Goal: Book appointment/travel/reservation

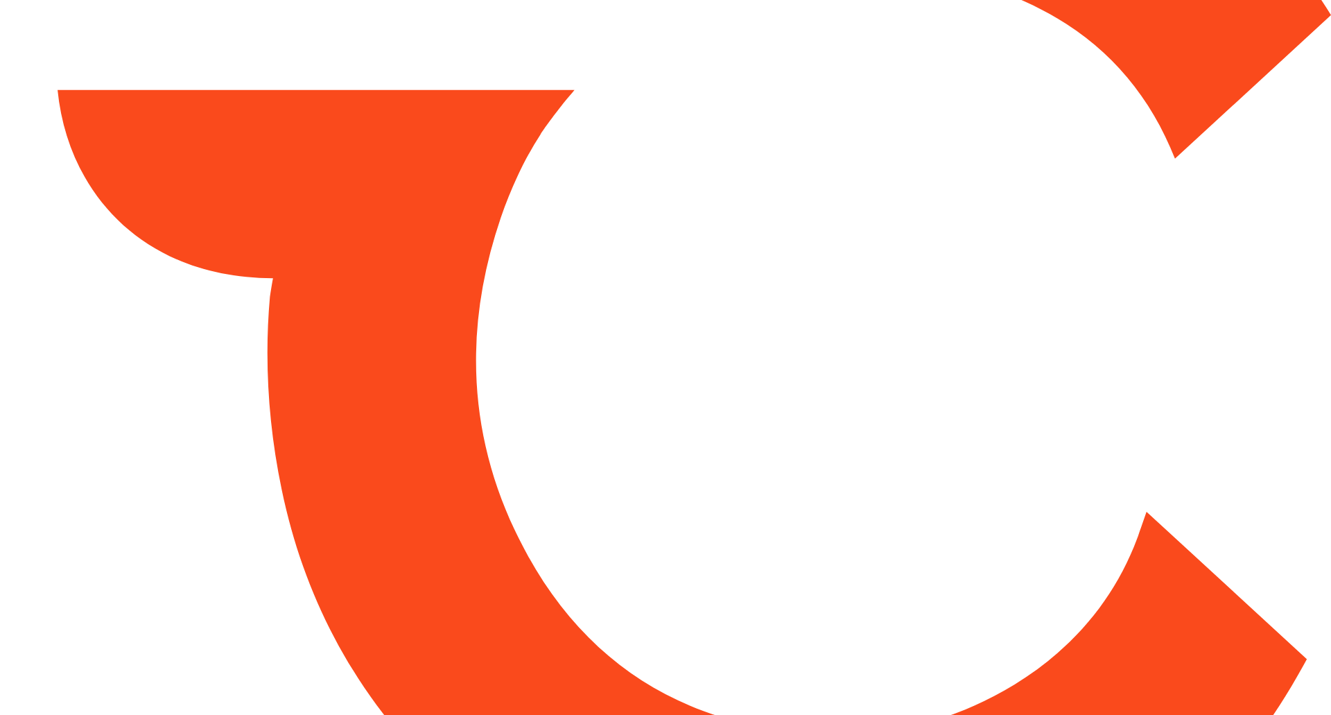
drag, startPoint x: 0, startPoint y: 0, endPoint x: 242, endPoint y: 241, distance: 341.3
click at [242, 241] on html at bounding box center [665, 357] width 1331 height 715
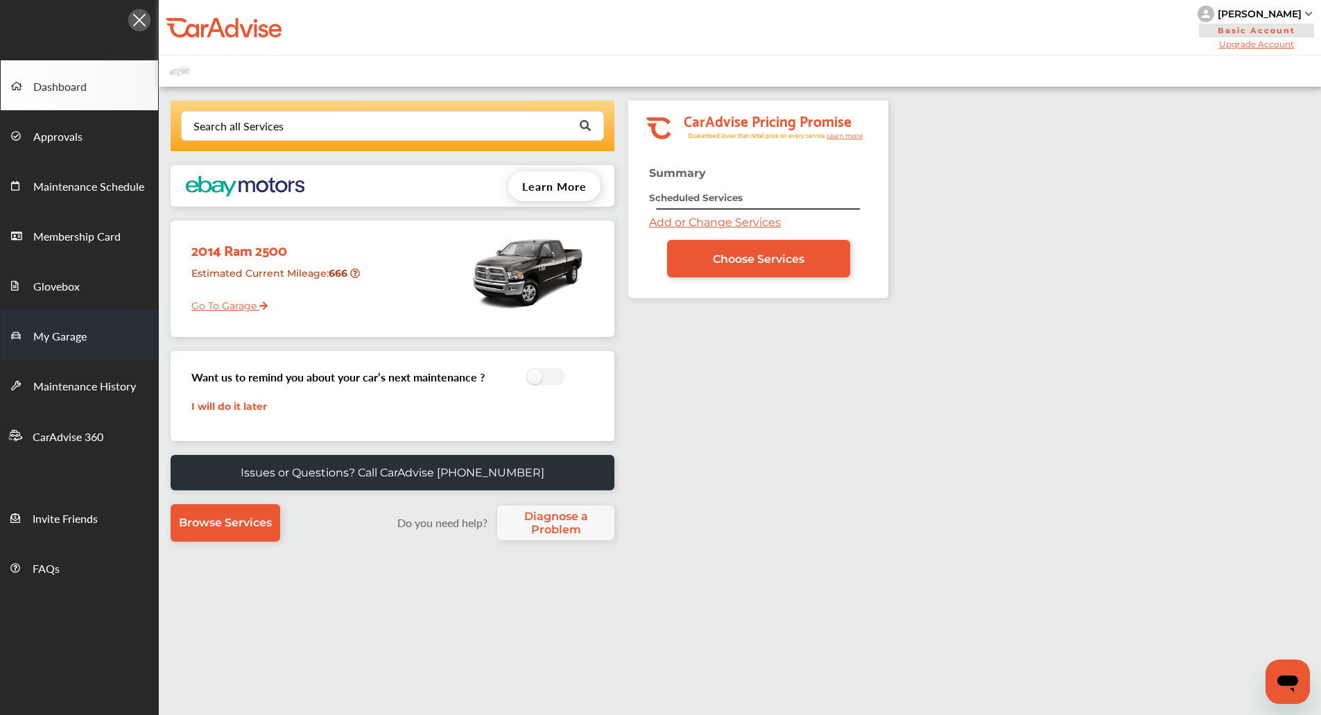
click at [86, 321] on link "My Garage" at bounding box center [79, 335] width 157 height 50
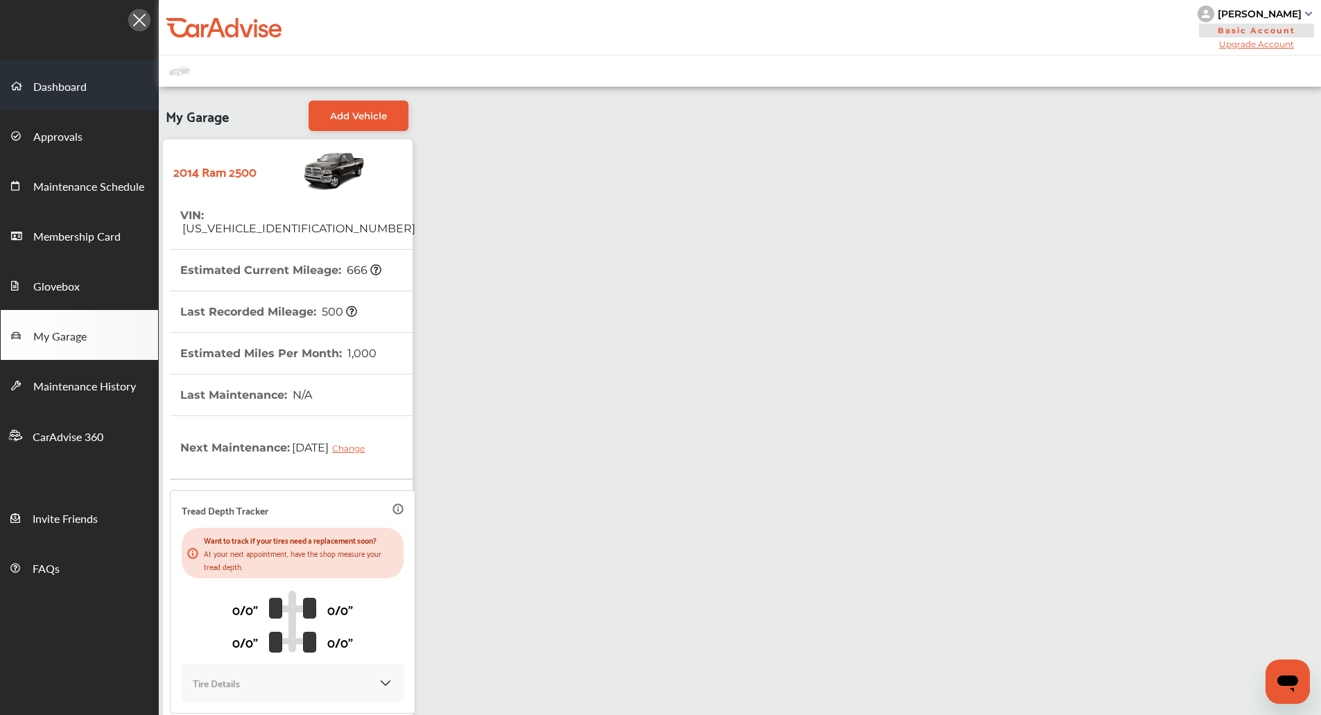
click at [56, 69] on link "Dashboard" at bounding box center [79, 85] width 157 height 50
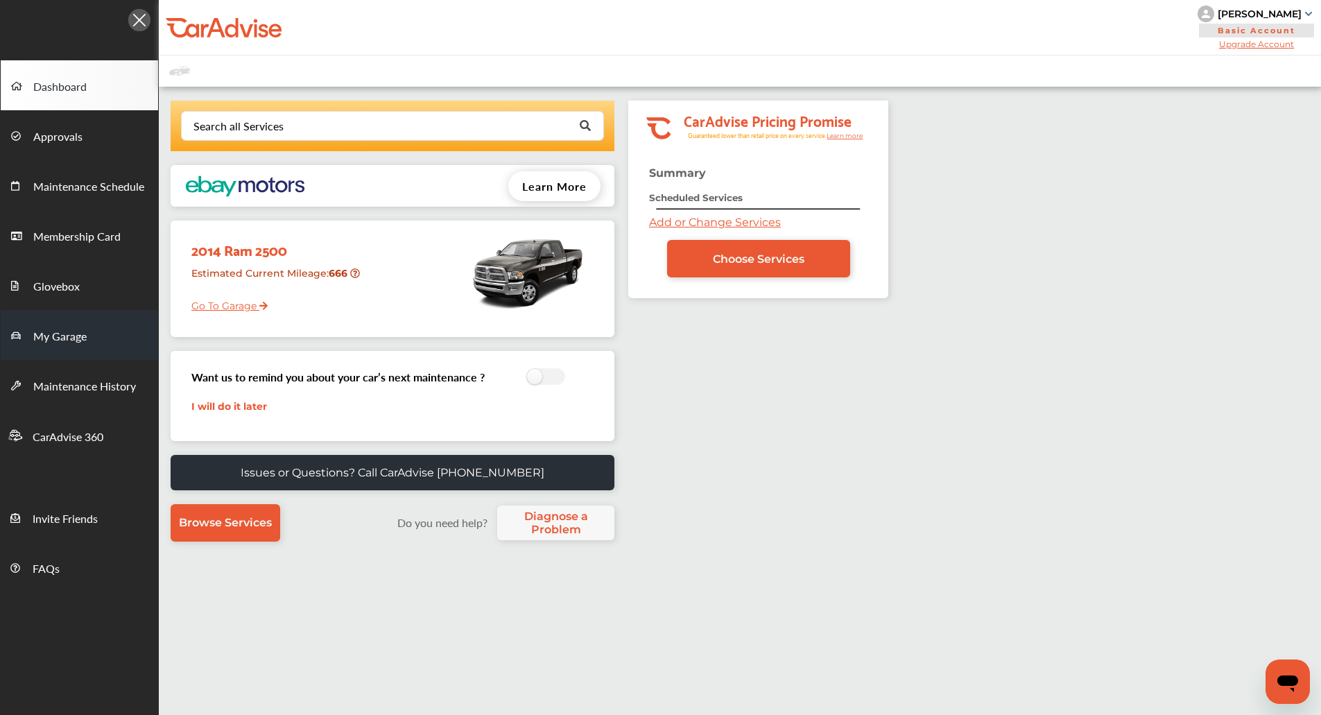
click at [53, 324] on link "My Garage" at bounding box center [79, 335] width 157 height 50
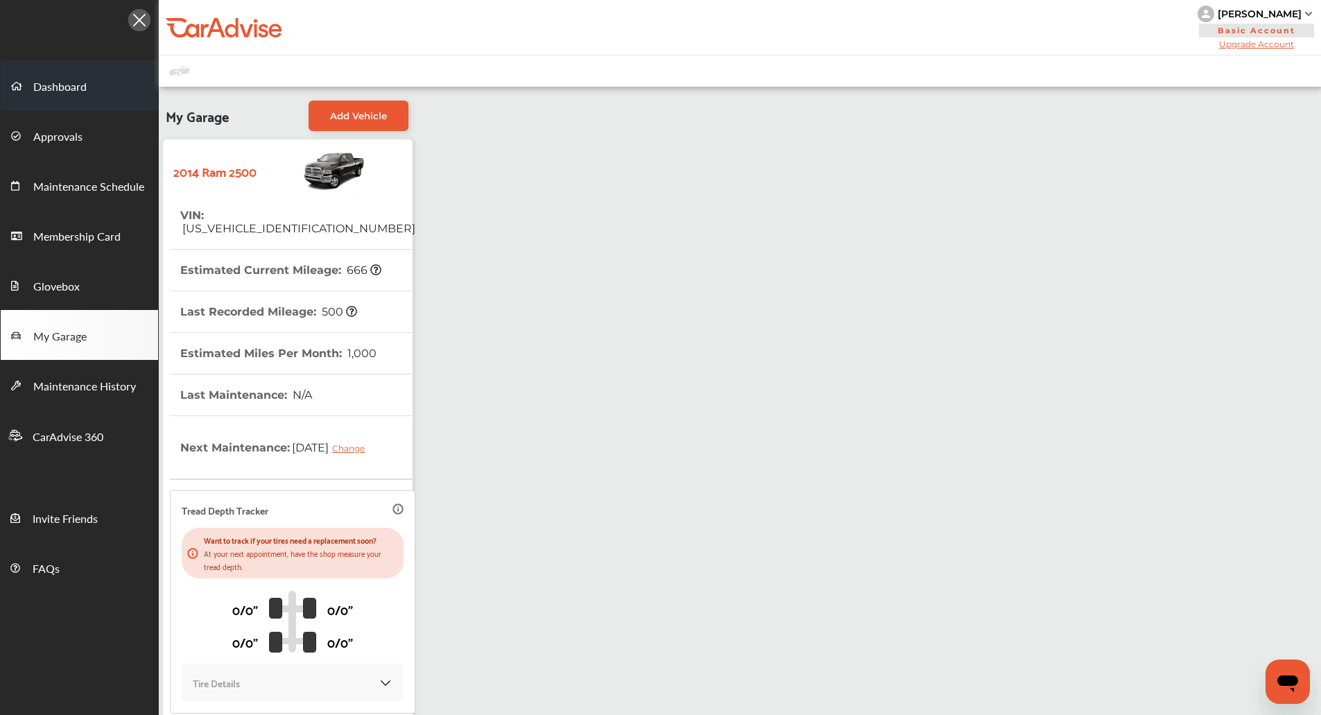
click at [64, 72] on link "Dashboard" at bounding box center [79, 85] width 157 height 50
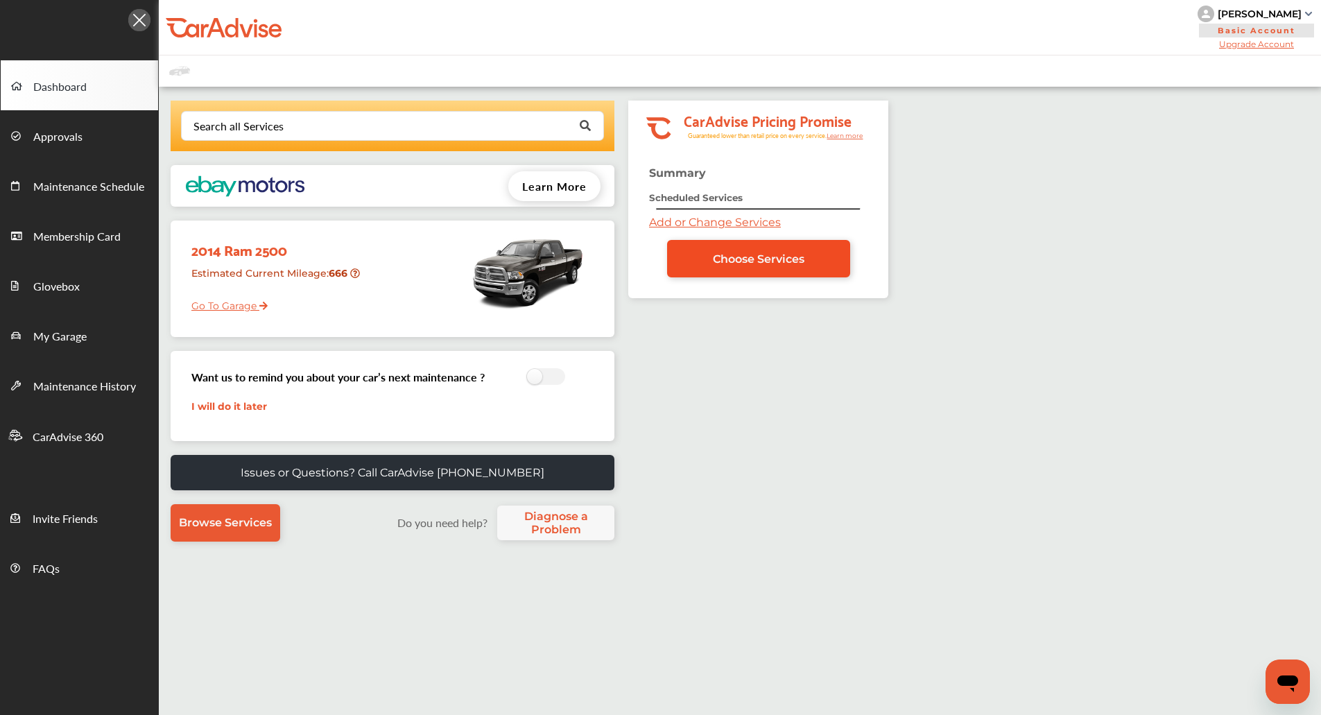
click at [768, 270] on link "Choose Services" at bounding box center [758, 258] width 183 height 37
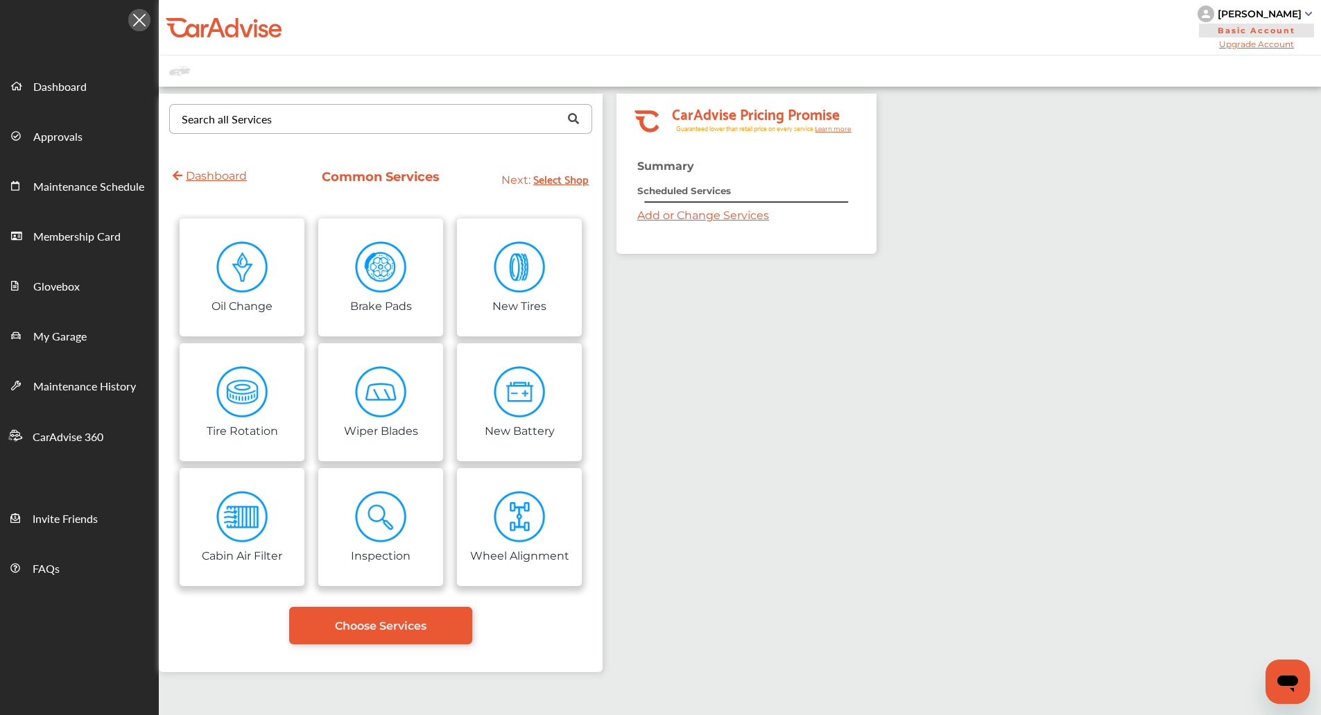
click at [439, 132] on div "Search all Services Looking for something we don’t seem to have? Contact us." at bounding box center [380, 119] width 423 height 30
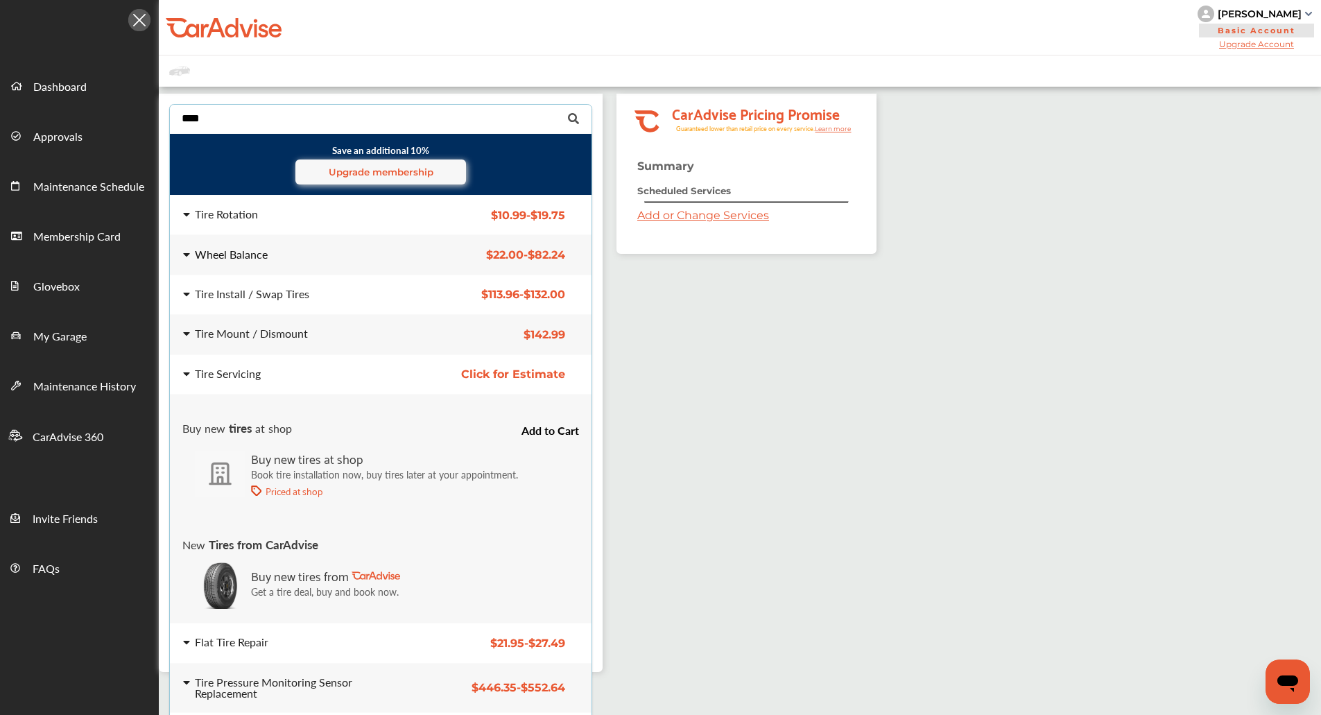
type input "****"
click at [306, 252] on div "Wheel Balance" at bounding box center [294, 254] width 222 height 11
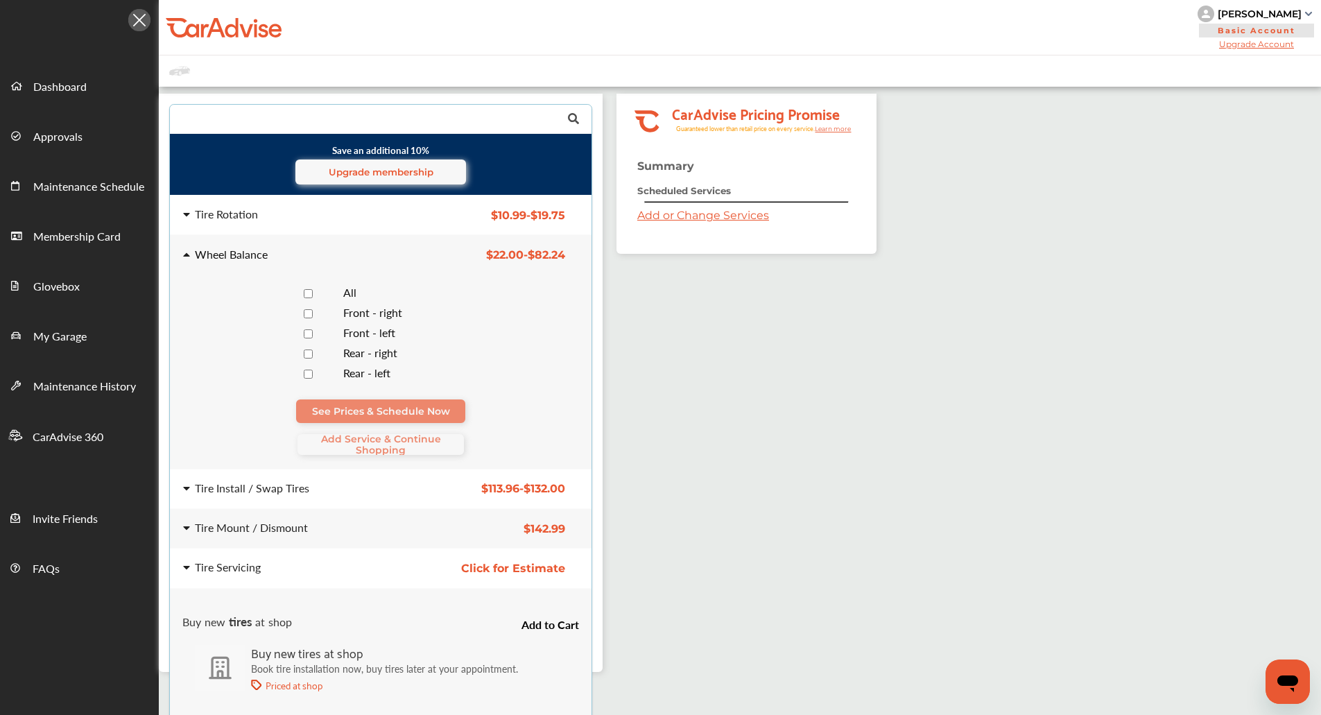
click at [307, 279] on div "All Front - right Front - left Rear - right Rear - left" at bounding box center [380, 330] width 417 height 107
click at [337, 436] on span "Add Service & Continue Shopping" at bounding box center [381, 444] width 166 height 22
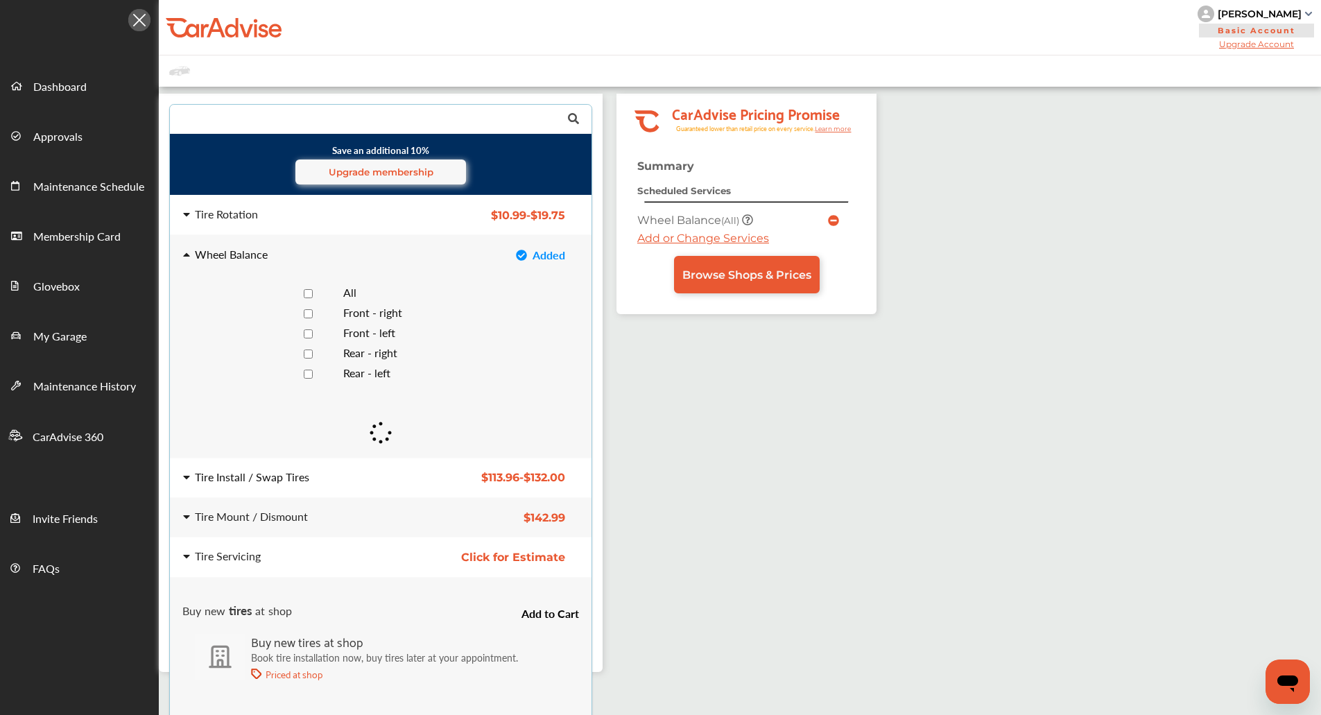
click at [309, 469] on div "Tire Install / Swap Tires $113.96 - $132.00 Tire Install / Swap Tires $113.96 -…" at bounding box center [381, 477] width 444 height 39
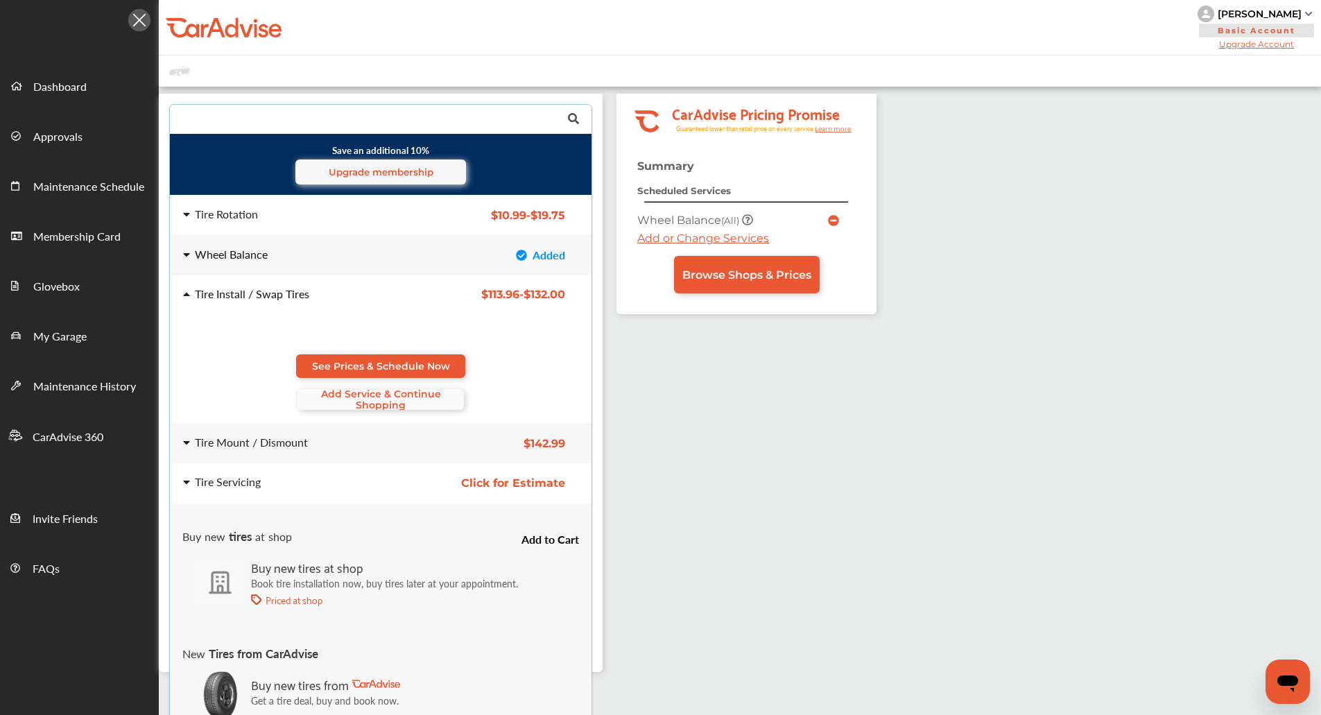
click at [371, 402] on span "Add Service & Continue Shopping" at bounding box center [381, 399] width 166 height 22
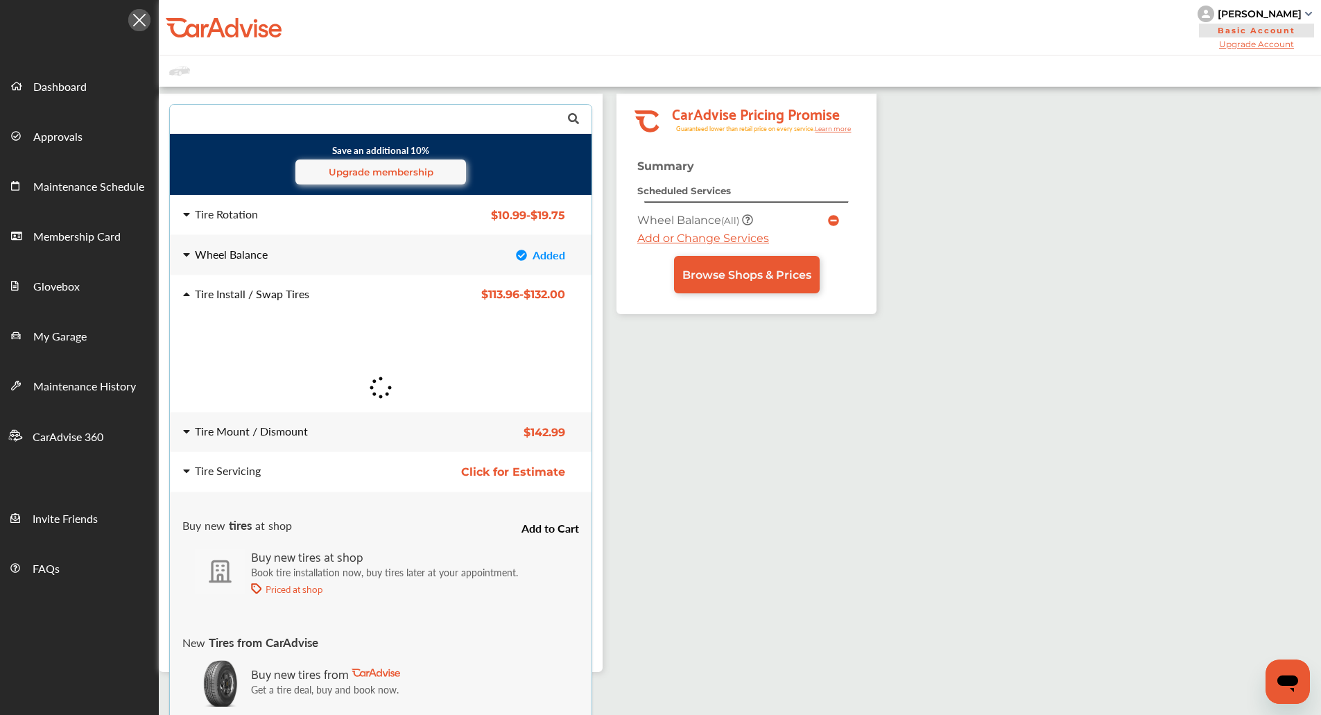
click at [349, 422] on div "Tire Mount / Dismount $142.99 Tire Mount / Dismount $142.99" at bounding box center [381, 432] width 444 height 39
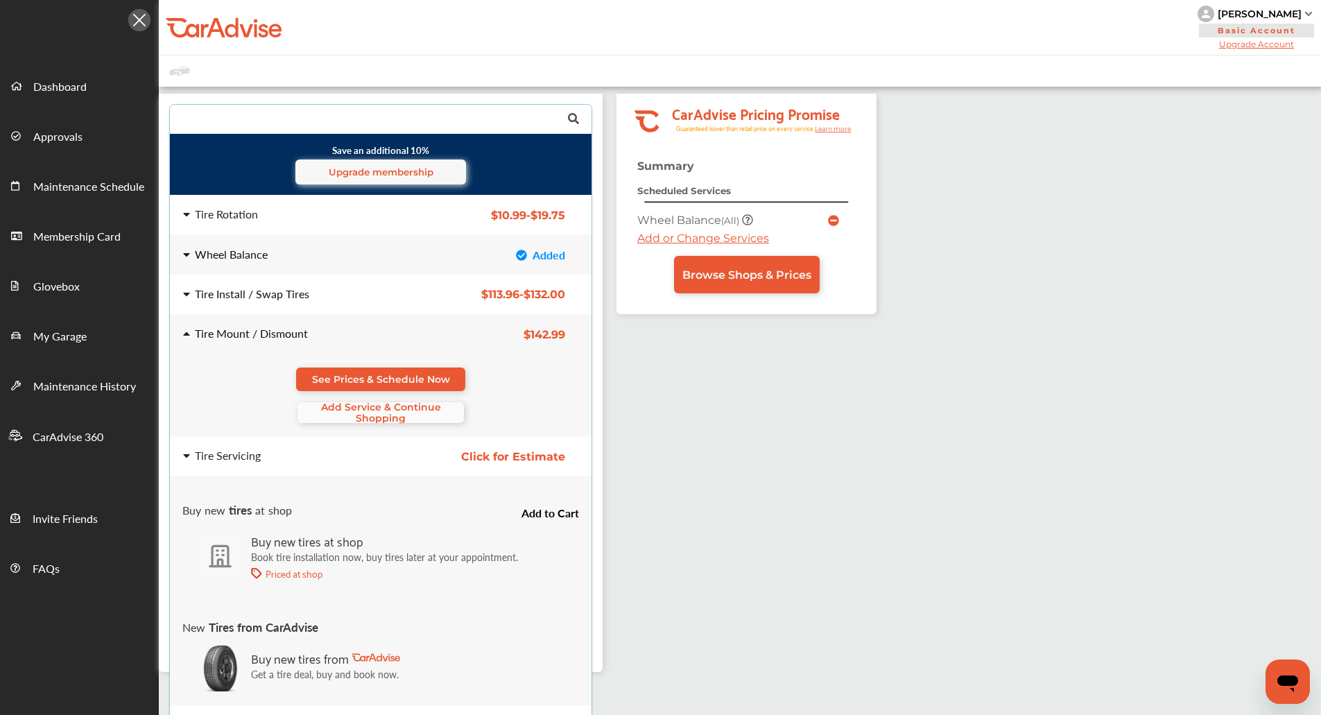
click at [374, 410] on span "Add Service & Continue Shopping" at bounding box center [381, 413] width 166 height 22
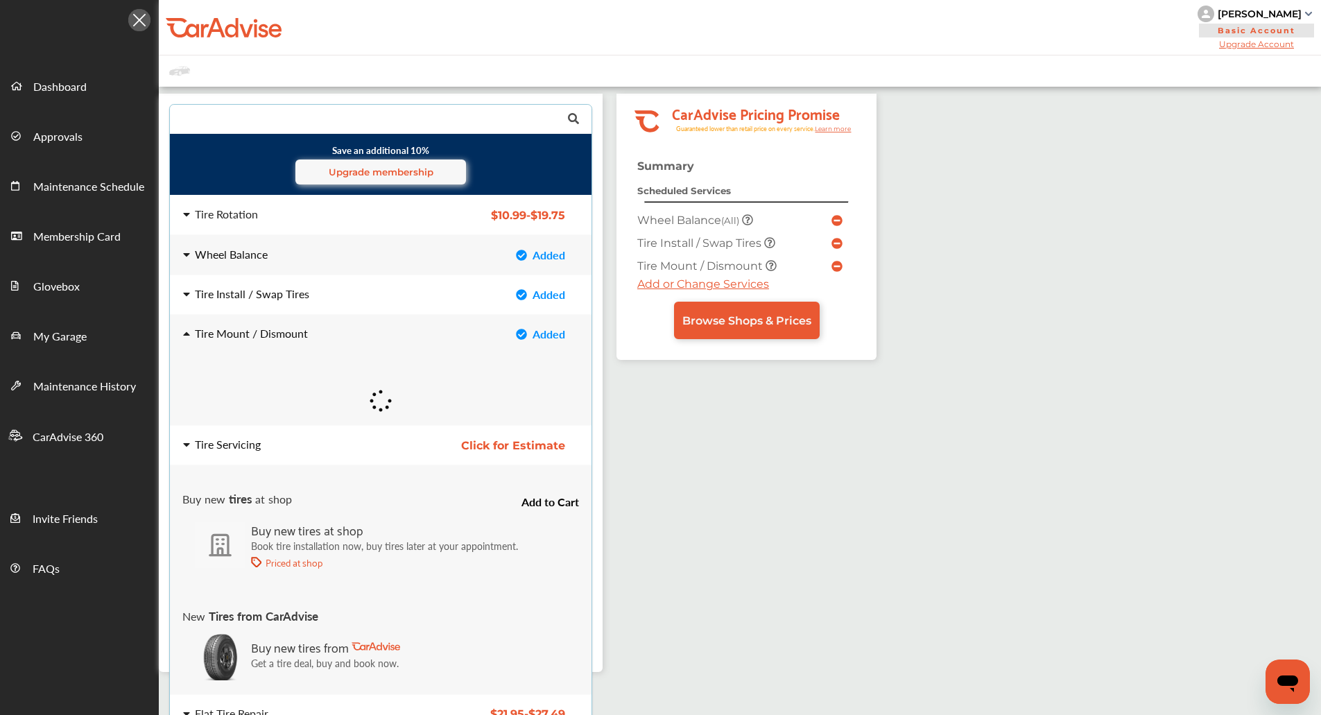
click at [403, 445] on div "Tire Servicing" at bounding box center [294, 444] width 222 height 11
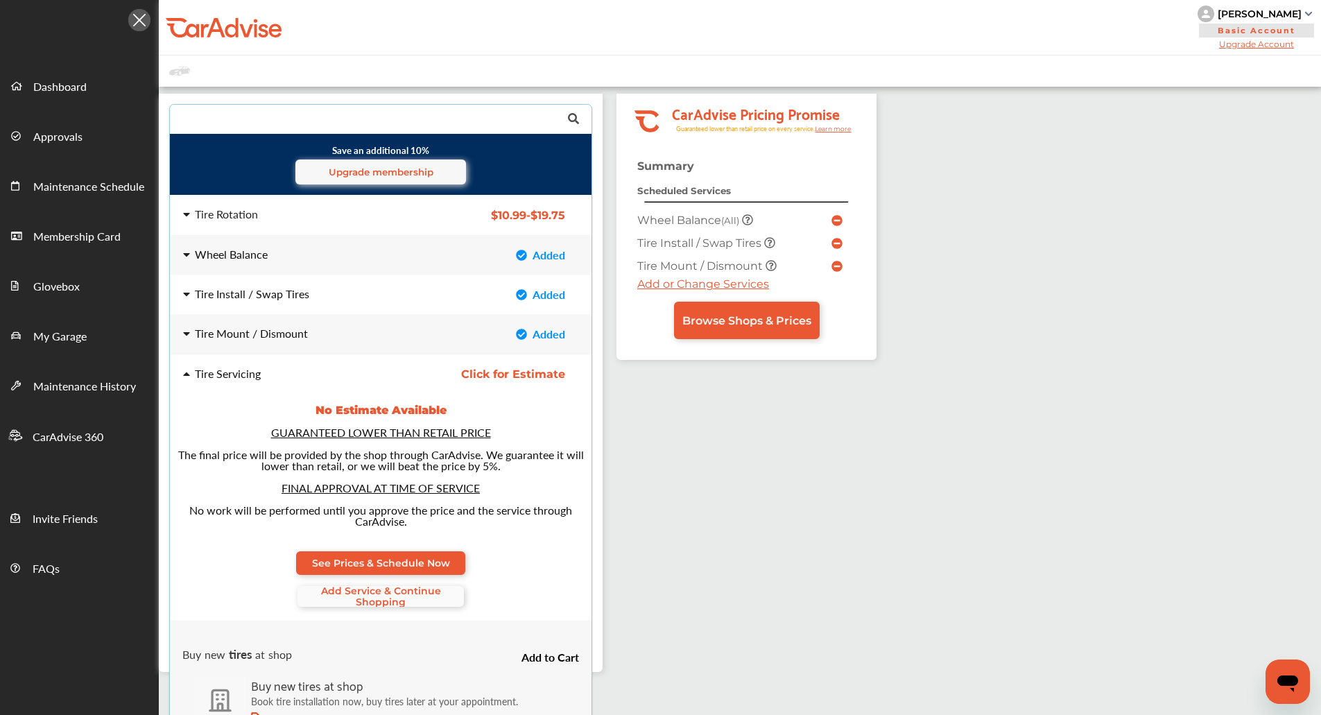
click at [381, 586] on span "Add Service & Continue Shopping" at bounding box center [381, 596] width 166 height 22
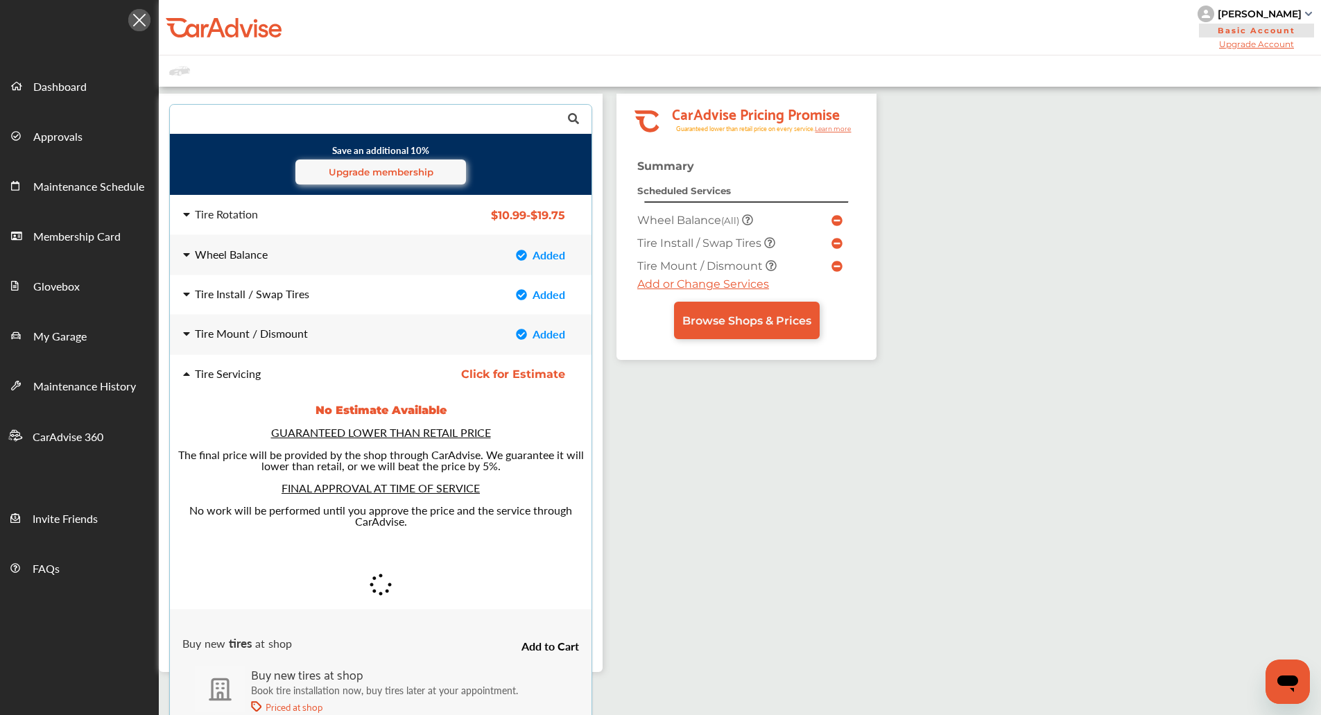
click at [380, 120] on input "text" at bounding box center [378, 118] width 414 height 27
type input "****"
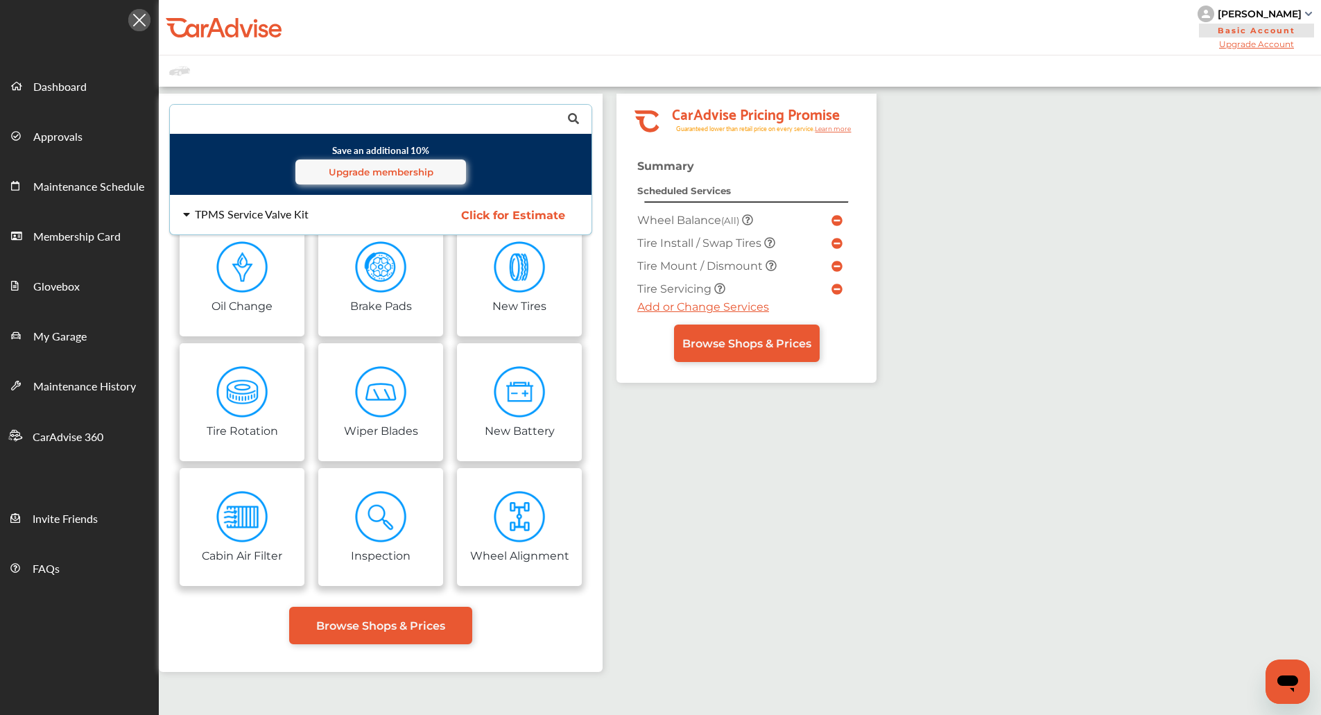
click at [234, 225] on div "TPMS Service Valve Kit Click for Estimate TPMS Service Valve Kit Click for Esti…" at bounding box center [381, 215] width 444 height 39
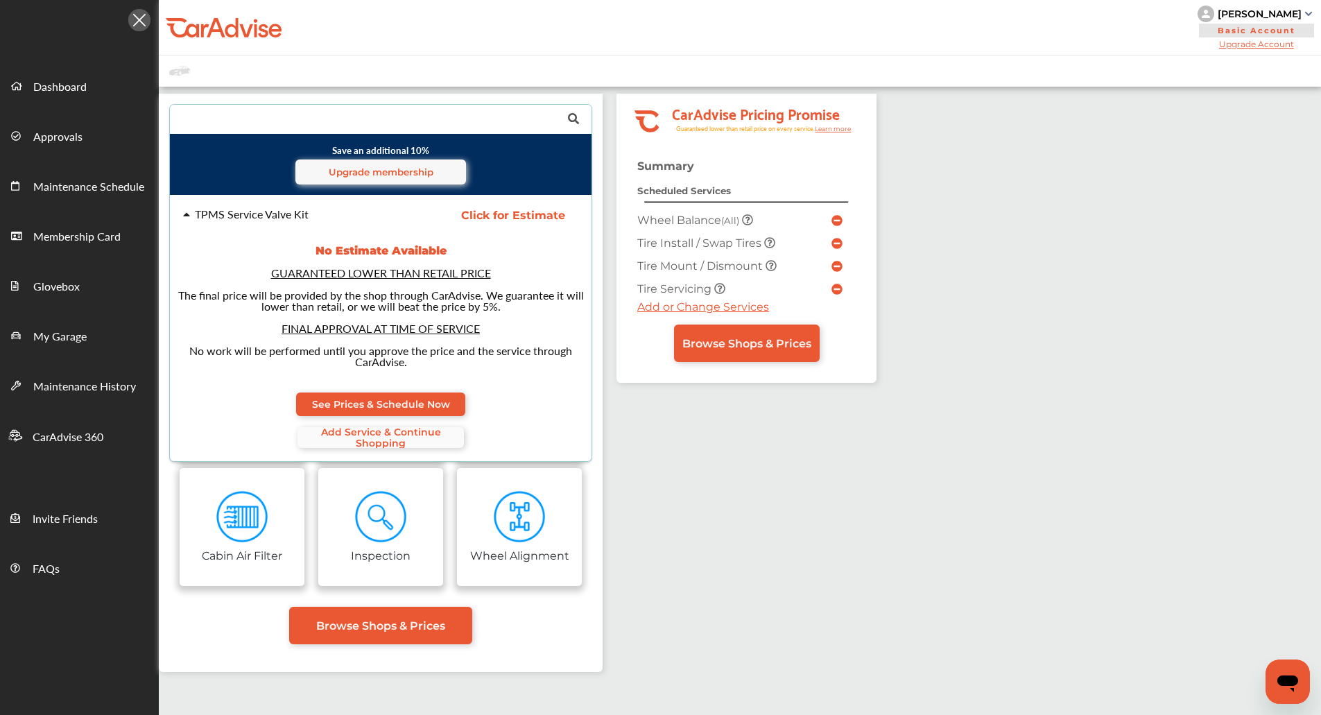
click at [337, 434] on span "Add Service & Continue Shopping" at bounding box center [381, 437] width 166 height 22
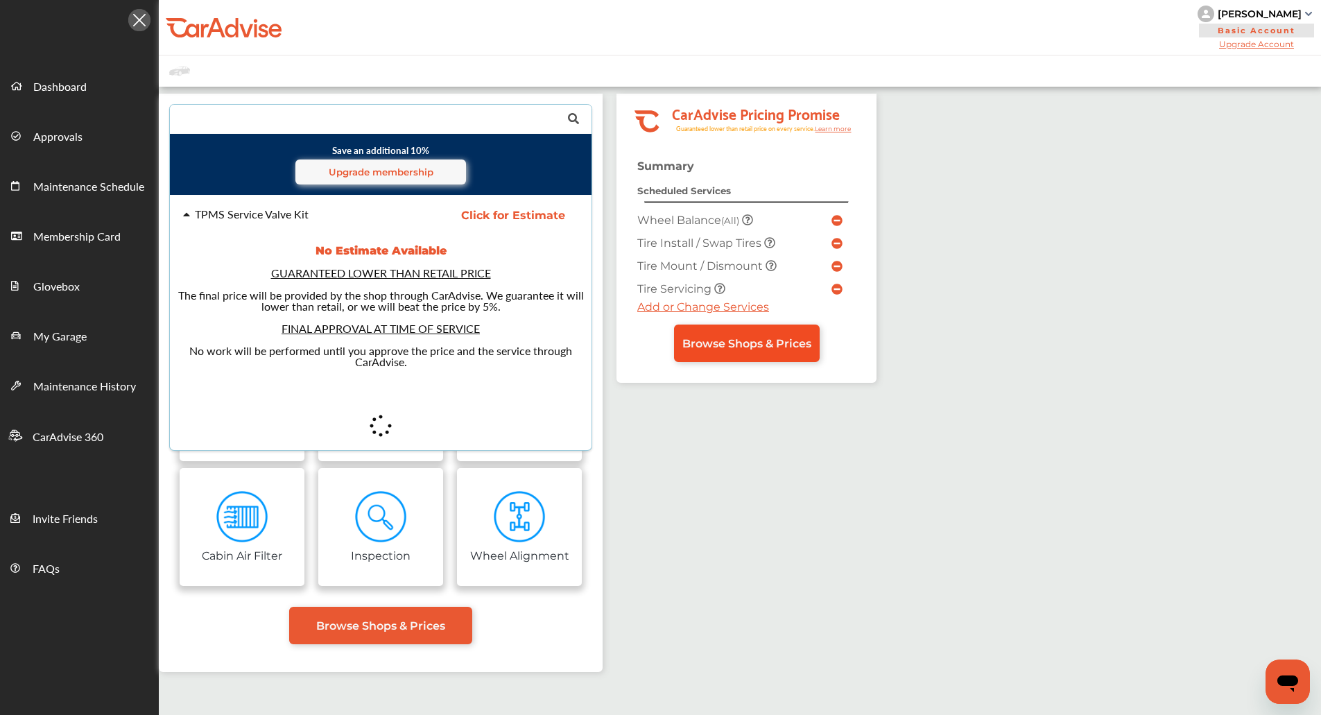
click at [739, 355] on link "Browse Shops & Prices" at bounding box center [747, 343] width 146 height 37
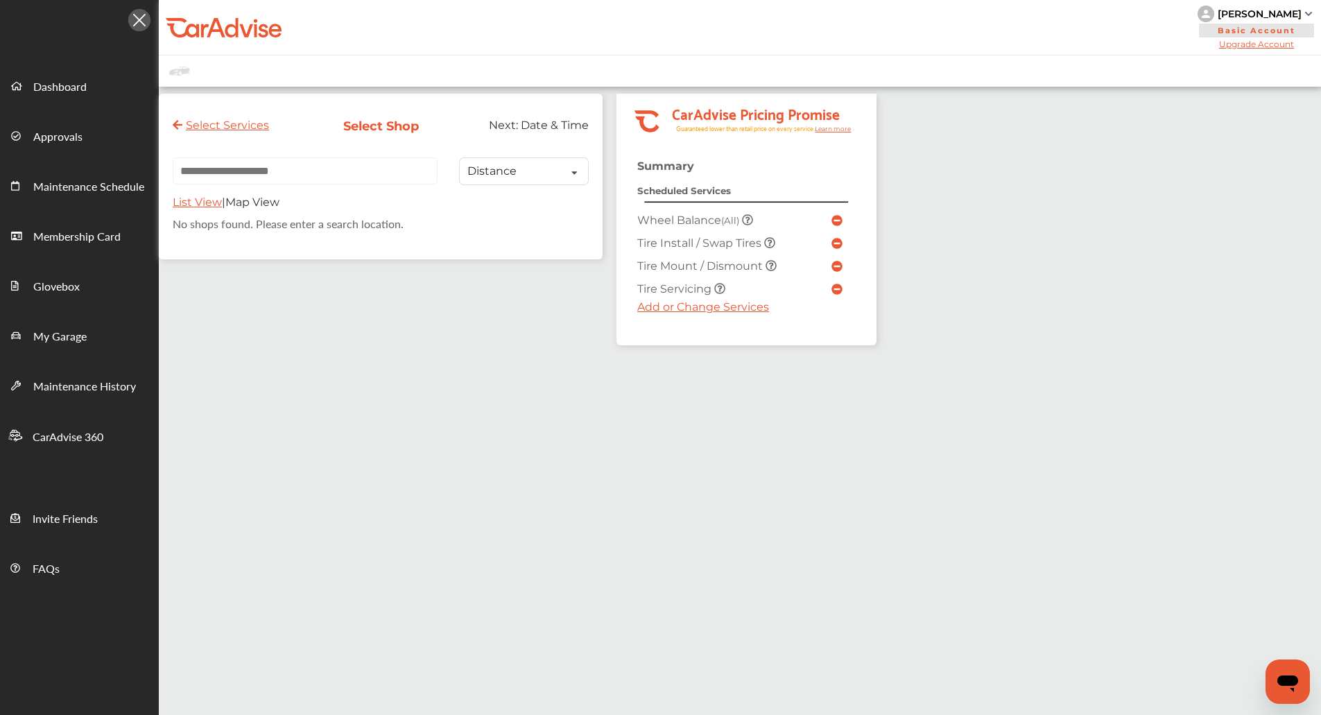
click at [312, 167] on input "text" at bounding box center [305, 170] width 265 height 27
paste input "**********"
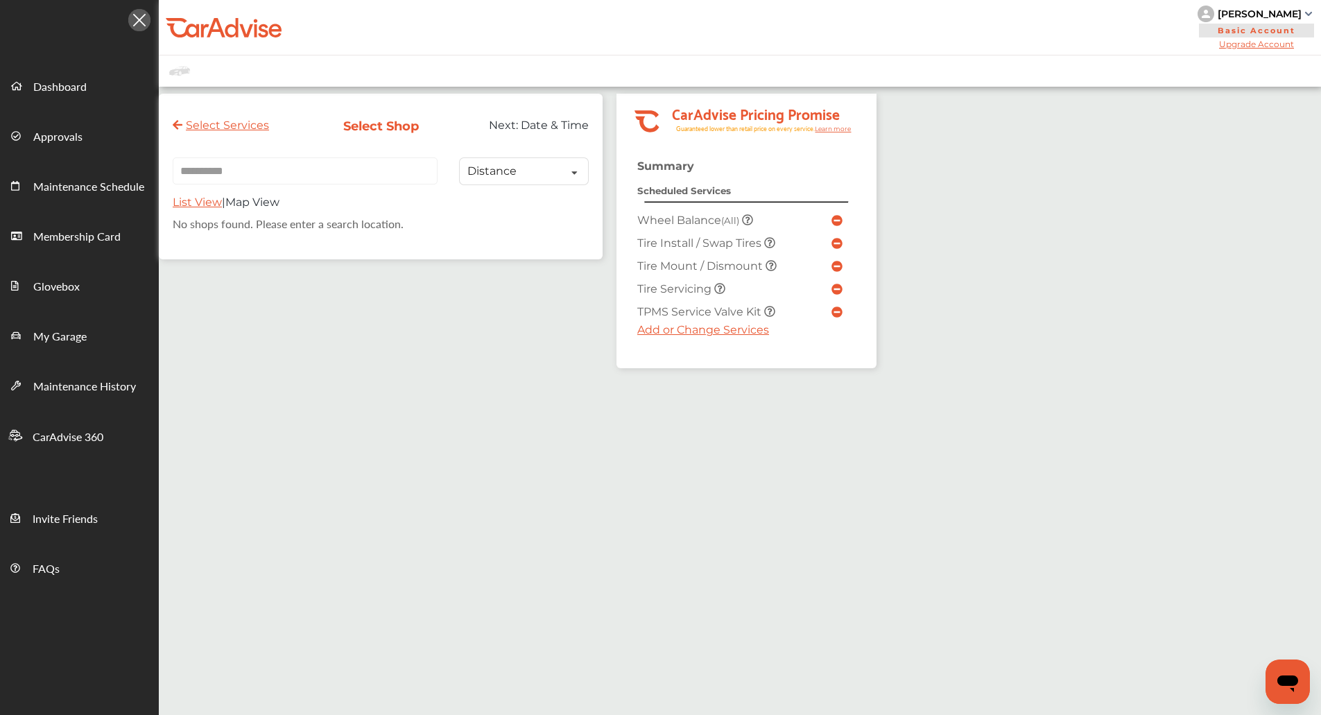
click at [277, 183] on input "**********" at bounding box center [305, 170] width 265 height 27
paste input "**********"
type input "**********"
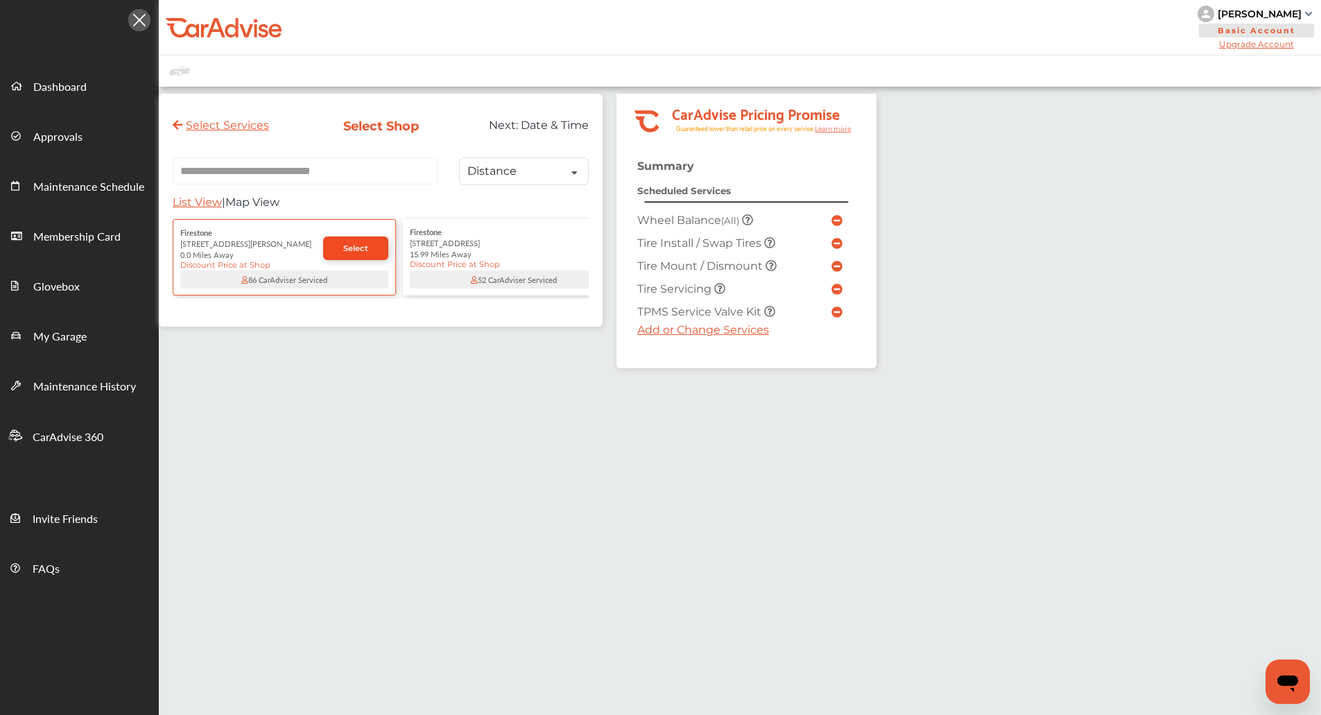
click at [326, 257] on link "Select" at bounding box center [355, 248] width 65 height 24
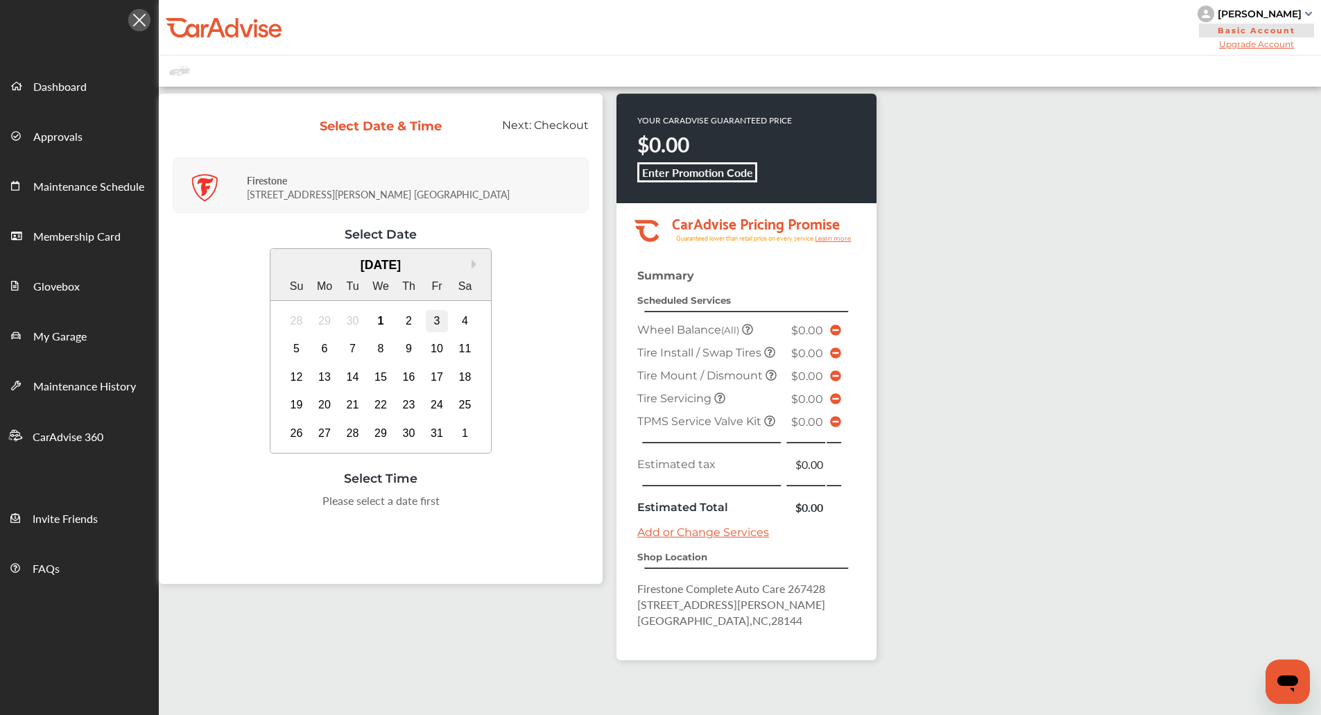
click at [429, 311] on div "3" at bounding box center [437, 321] width 22 height 22
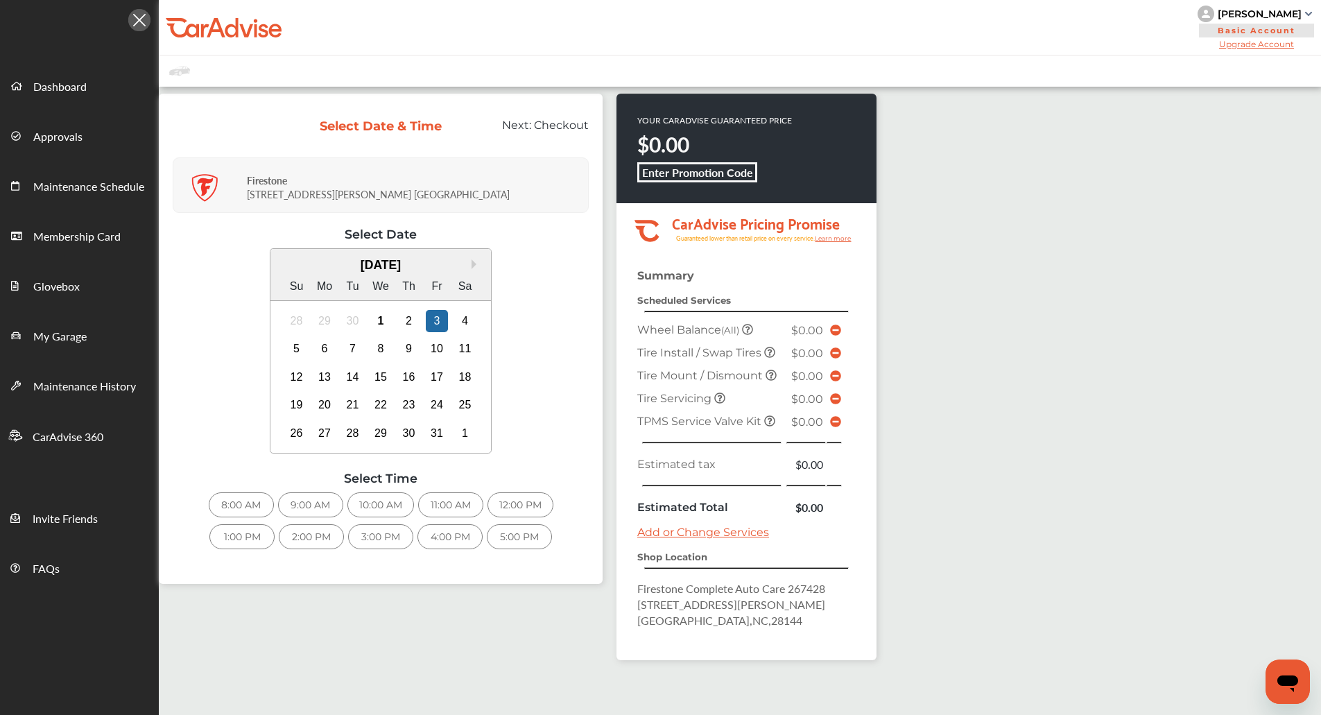
click at [377, 505] on div "10:00 AM" at bounding box center [380, 504] width 67 height 25
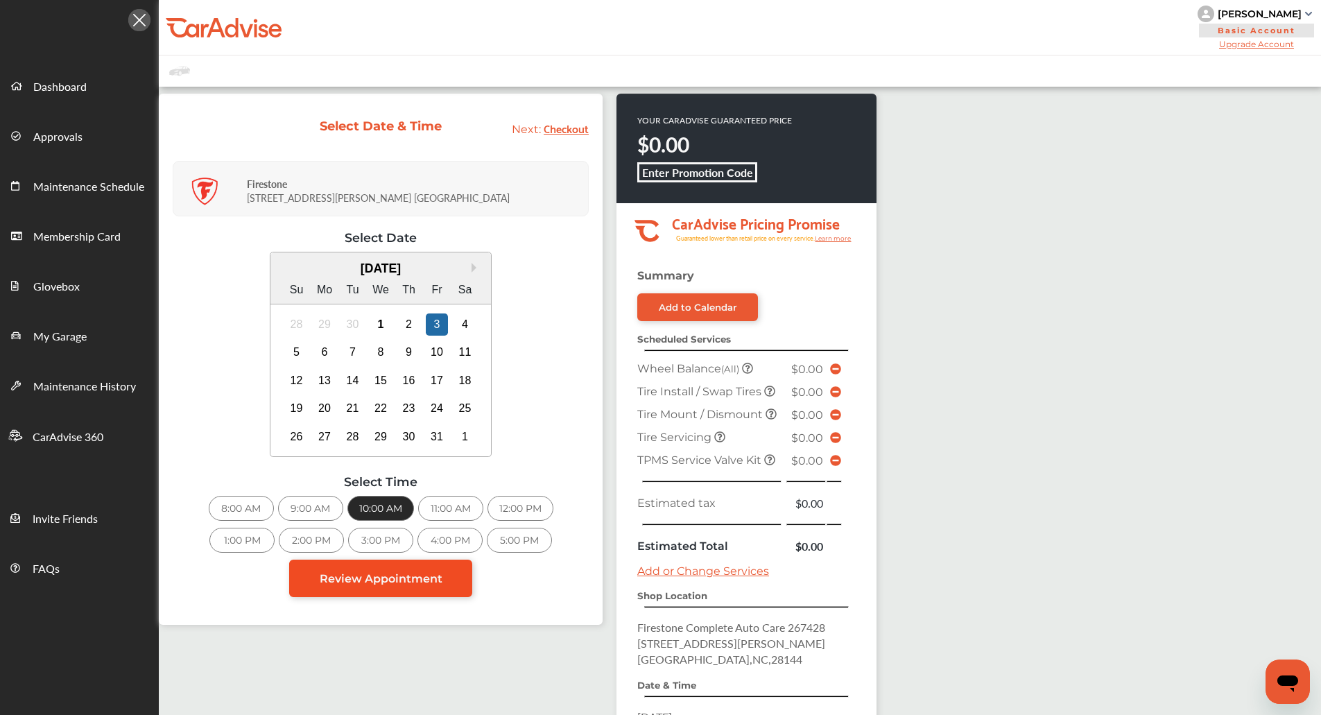
click at [381, 572] on span "Review Appointment" at bounding box center [381, 578] width 123 height 13
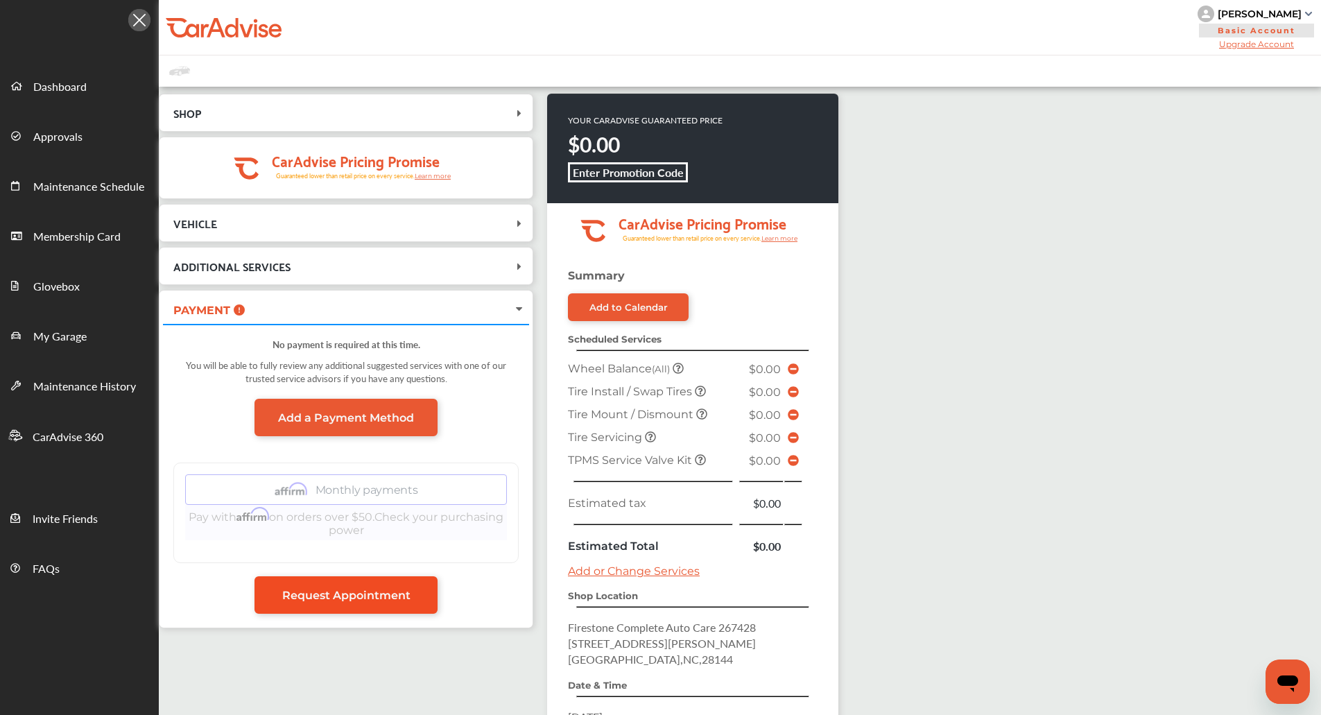
click at [366, 594] on span "Request Appointment" at bounding box center [346, 595] width 128 height 13
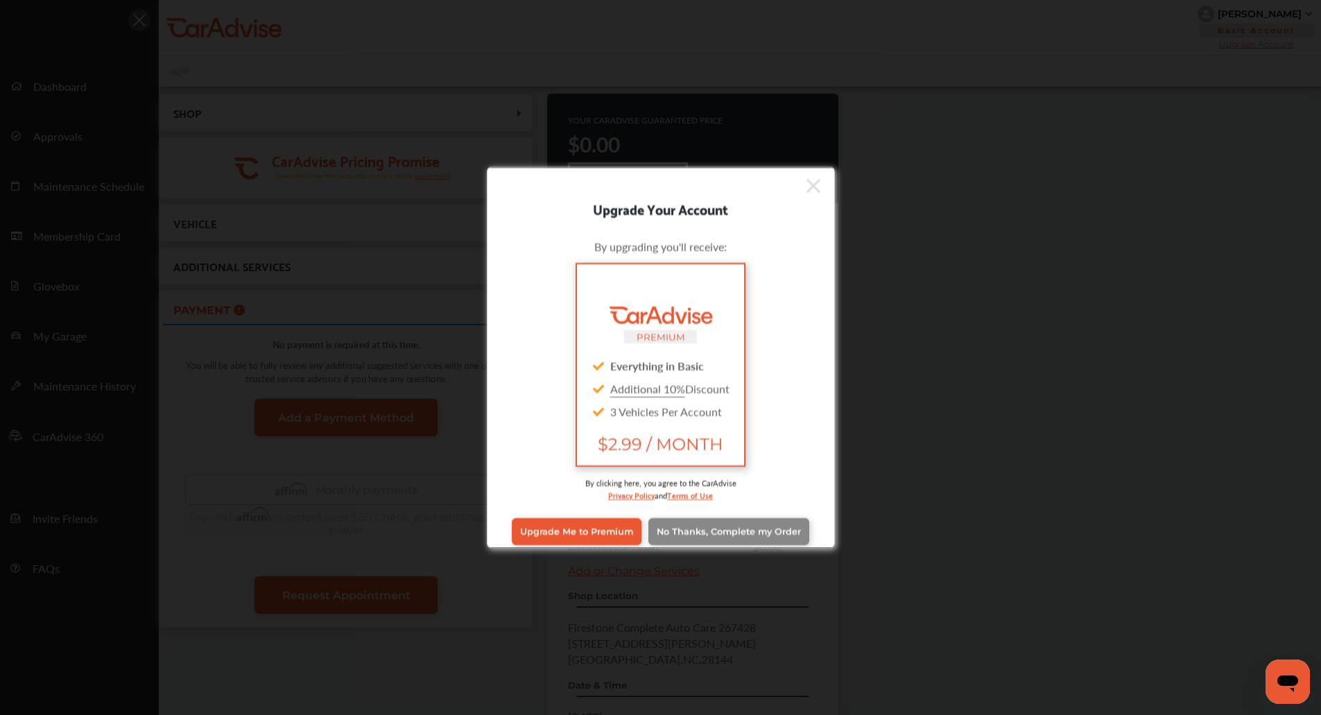
click at [736, 520] on link "No Thanks, Complete my Order" at bounding box center [728, 531] width 161 height 26
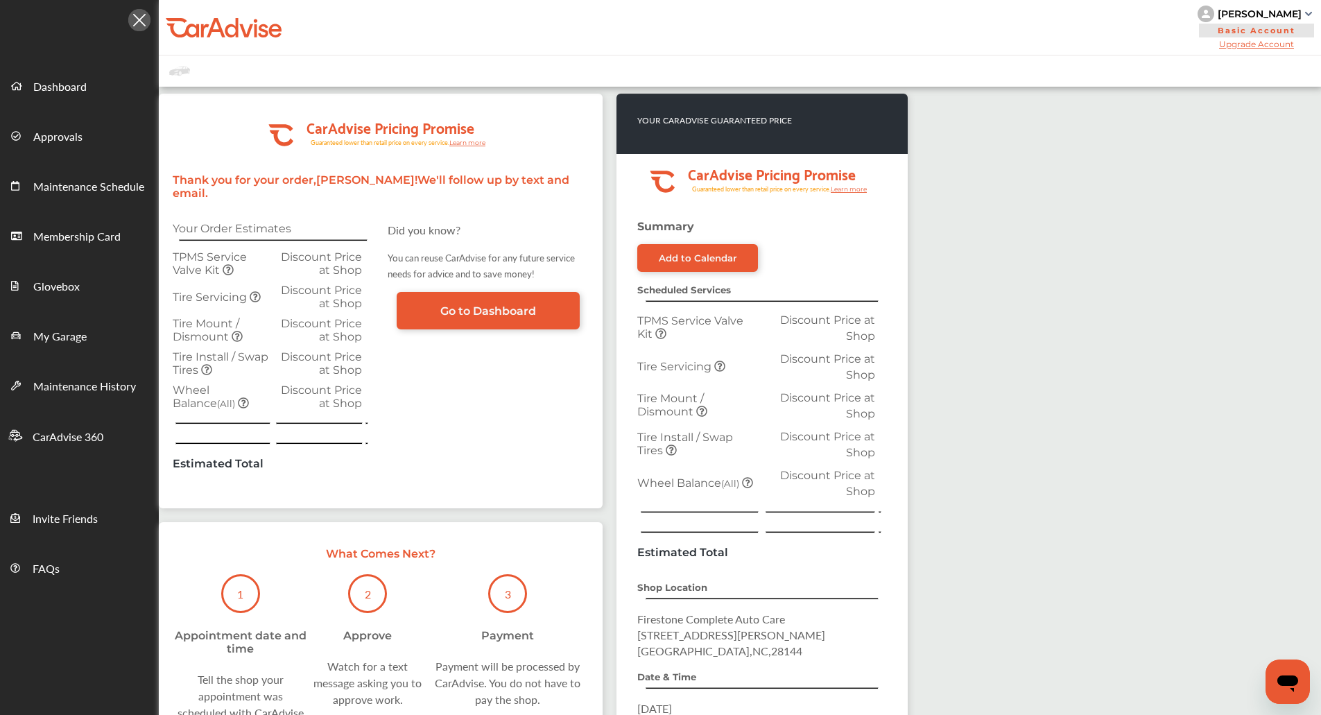
click at [1061, 284] on div ".cls-1 { clip-path: url(#clip-Pricing_Promise_Banner); } .cls-2 { fill: #fff; }…" at bounding box center [740, 469] width 1162 height 765
